Goal: Task Accomplishment & Management: Manage account settings

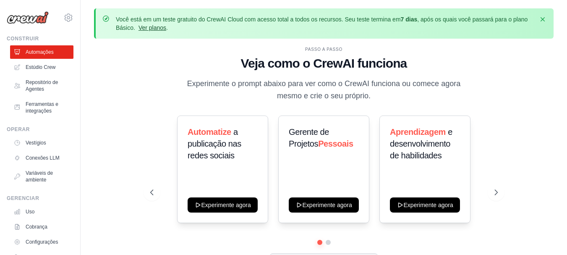
click at [159, 28] on font "Ver planos" at bounding box center [153, 27] width 28 height 7
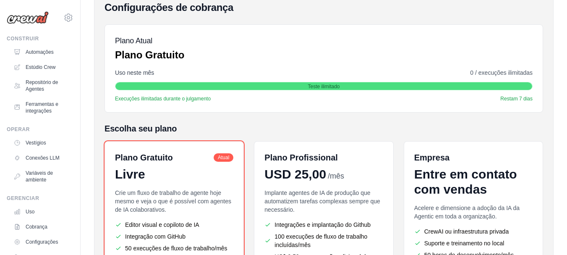
scroll to position [109, 0]
drag, startPoint x: 145, startPoint y: 97, endPoint x: 201, endPoint y: 97, distance: 56.3
click at [201, 97] on font "Execuções ilimitadas durante o julgamento" at bounding box center [163, 99] width 96 height 6
click at [163, 53] on font "Plano Gratuito" at bounding box center [149, 55] width 69 height 11
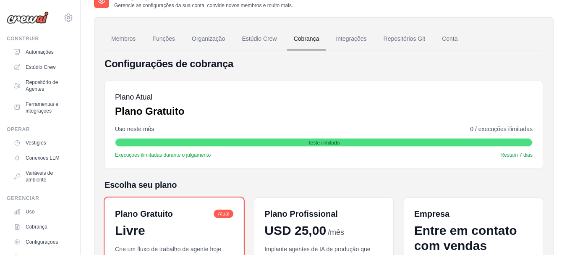
scroll to position [49, 0]
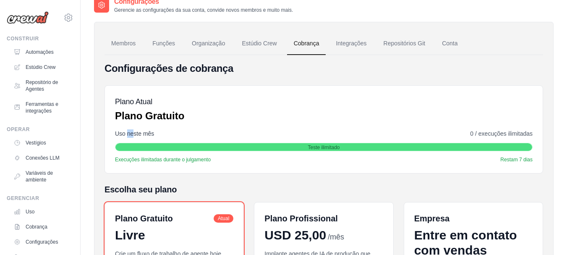
drag, startPoint x: 128, startPoint y: 132, endPoint x: 134, endPoint y: 132, distance: 5.5
click at [134, 132] on font "Uso neste mês" at bounding box center [134, 133] width 39 height 7
click at [146, 86] on div "Plano Atual Plano Gratuito Uso neste mês 0 / execuções ilimitadas Teste ilimita…" at bounding box center [324, 129] width 439 height 88
drag, startPoint x: 184, startPoint y: 161, endPoint x: 203, endPoint y: 160, distance: 18.9
click at [203, 160] on font "Execuções ilimitadas durante o julgamento" at bounding box center [163, 160] width 96 height 6
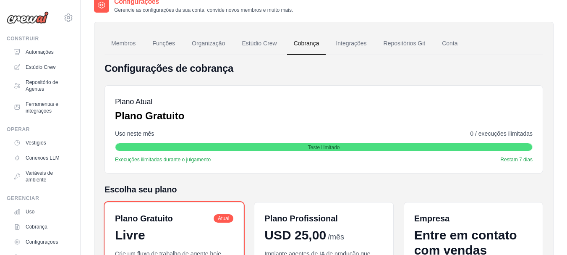
click at [140, 147] on div "Teste ilimitado" at bounding box center [323, 147] width 417 height 8
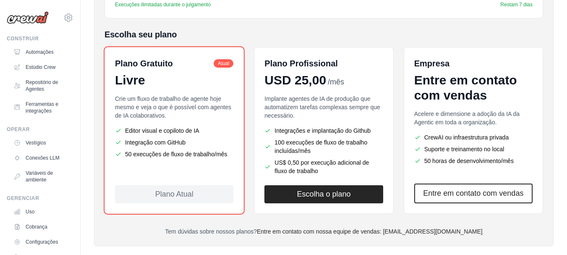
scroll to position [217, 0]
